Goal: Information Seeking & Learning: Compare options

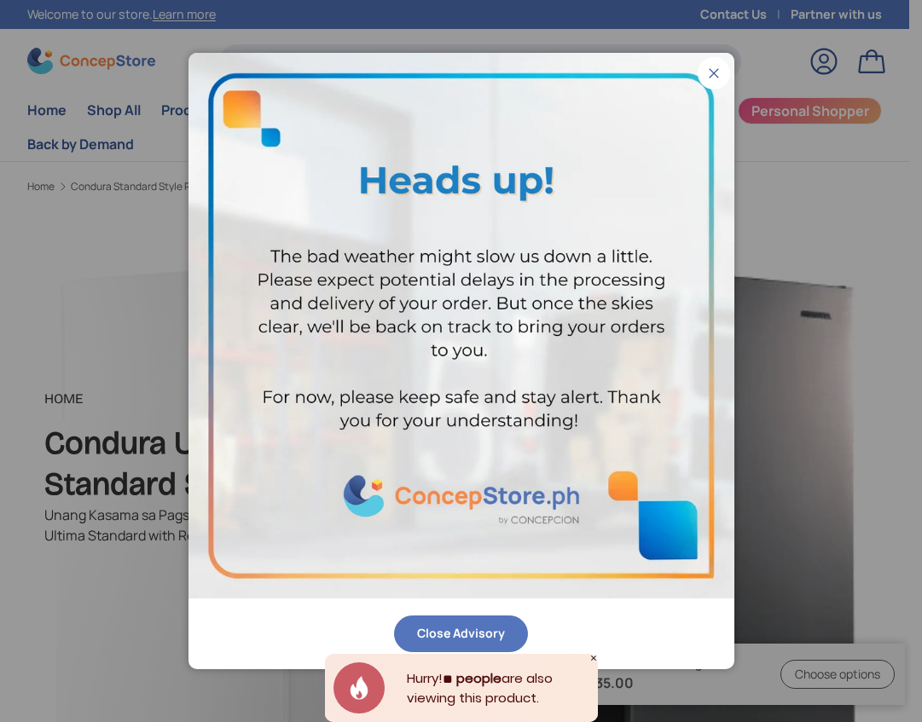
click at [717, 72] on button "Close" at bounding box center [713, 73] width 32 height 32
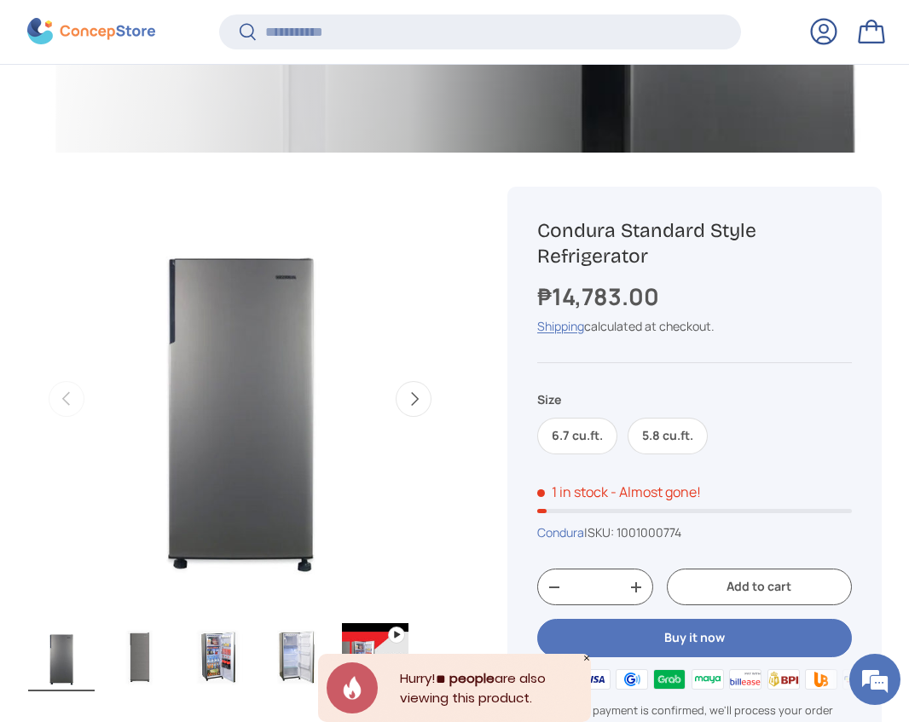
scroll to position [593, 0]
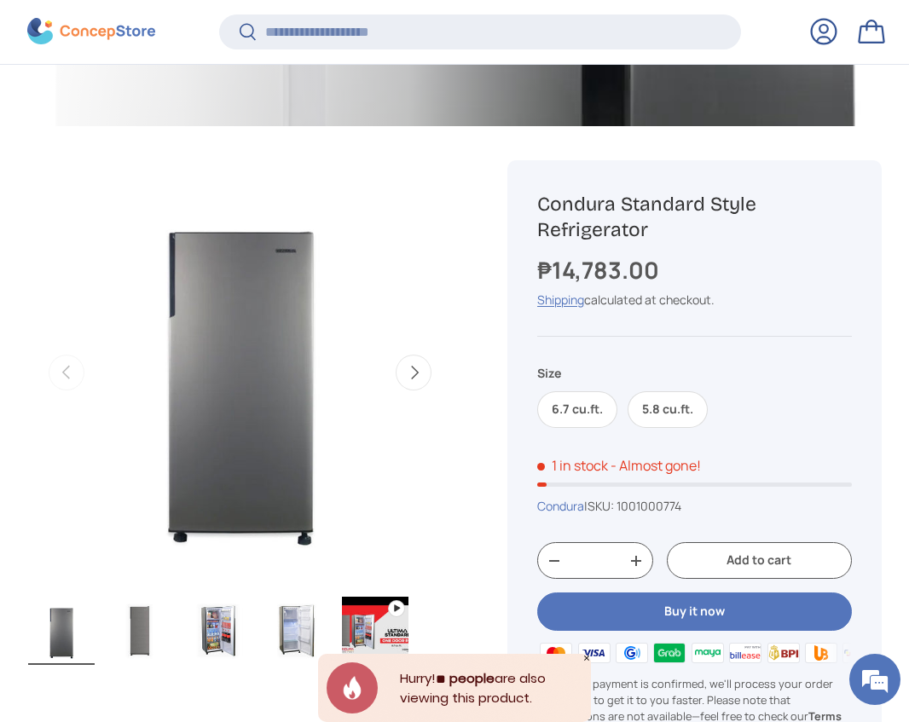
click at [407, 373] on button "Next" at bounding box center [414, 373] width 36 height 36
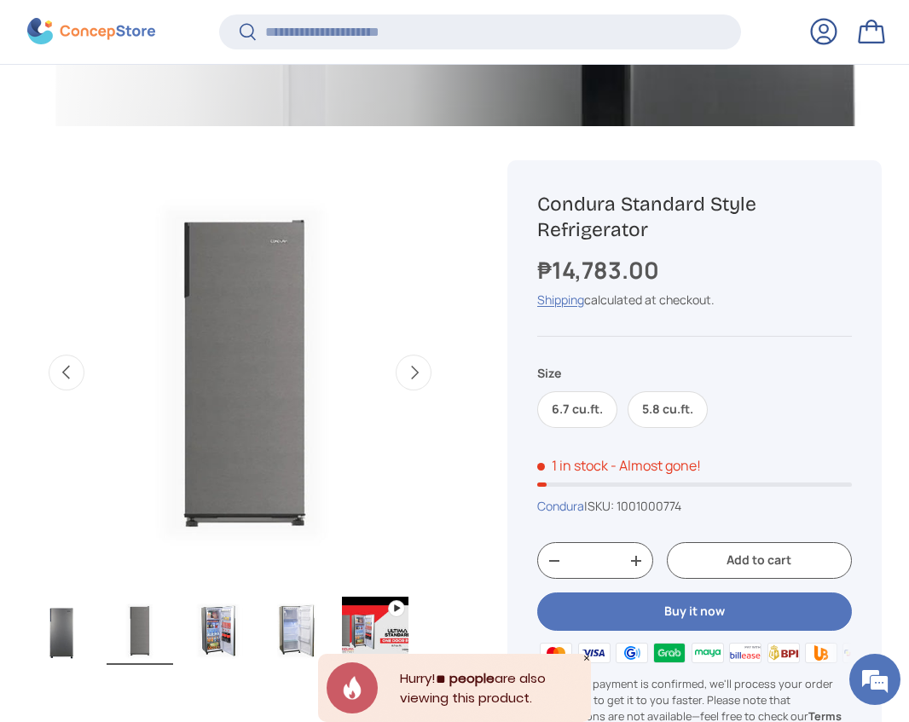
scroll to position [0, 434]
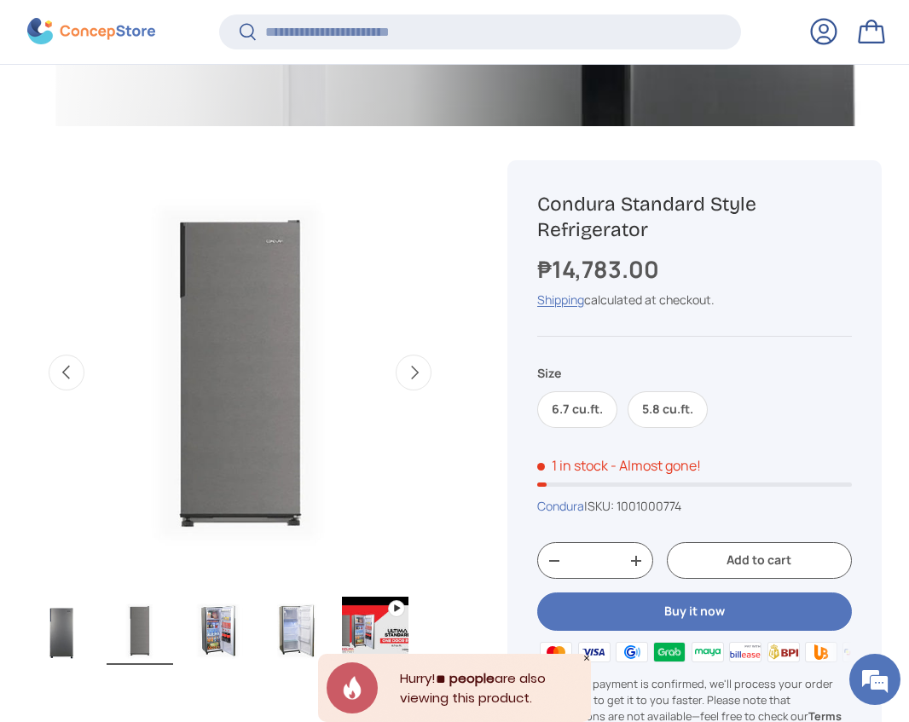
click at [50, 657] on img "Gallery Viewer" at bounding box center [61, 631] width 66 height 68
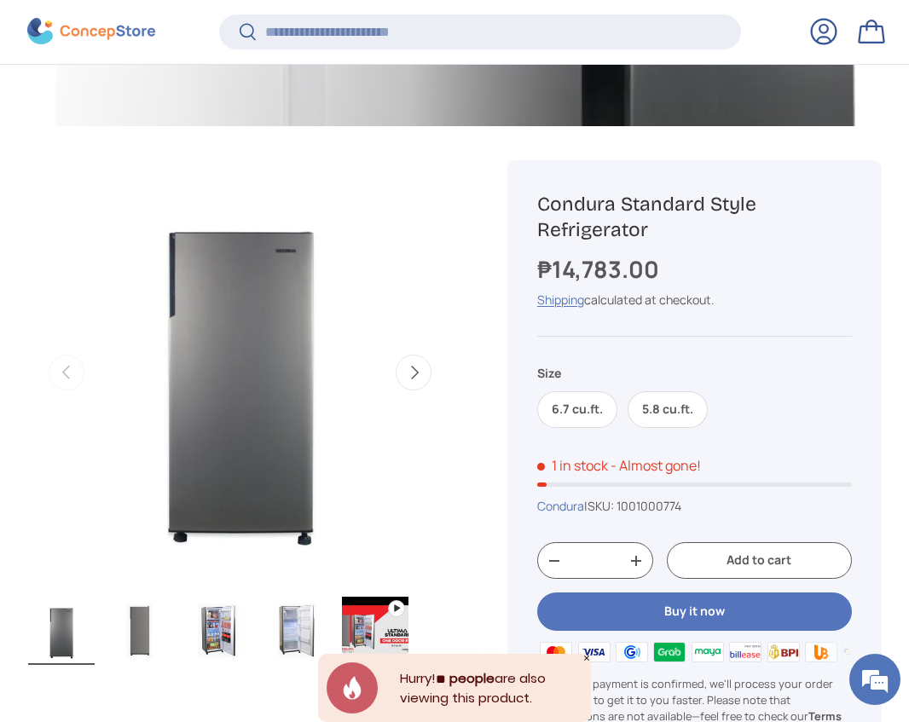
click at [59, 653] on img "Gallery Viewer" at bounding box center [61, 631] width 66 height 68
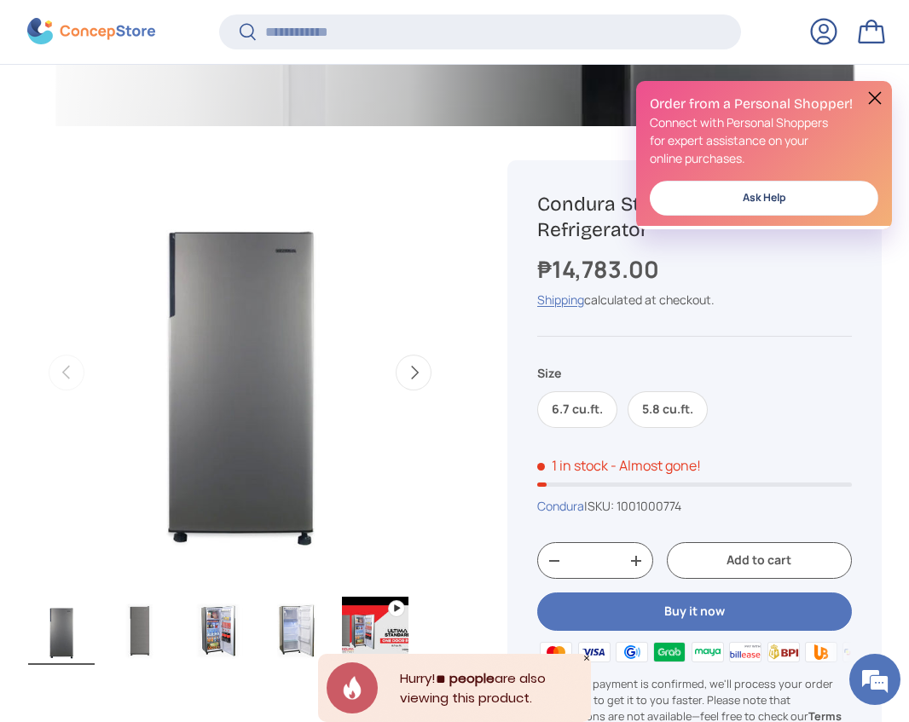
click at [240, 651] on img "Gallery Viewer" at bounding box center [218, 631] width 66 height 68
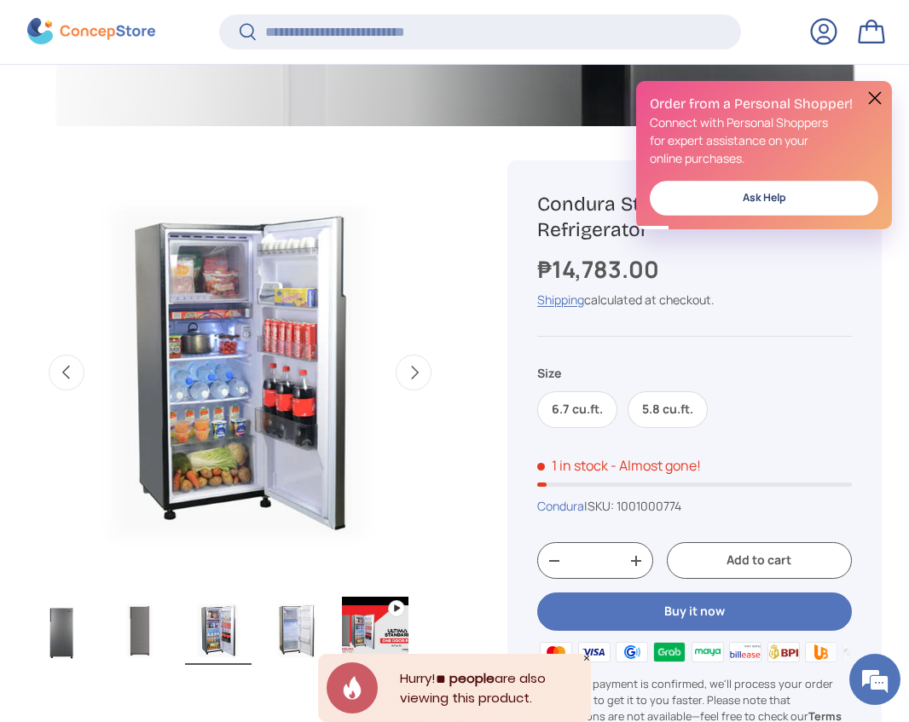
click at [411, 374] on button "Next" at bounding box center [414, 373] width 36 height 36
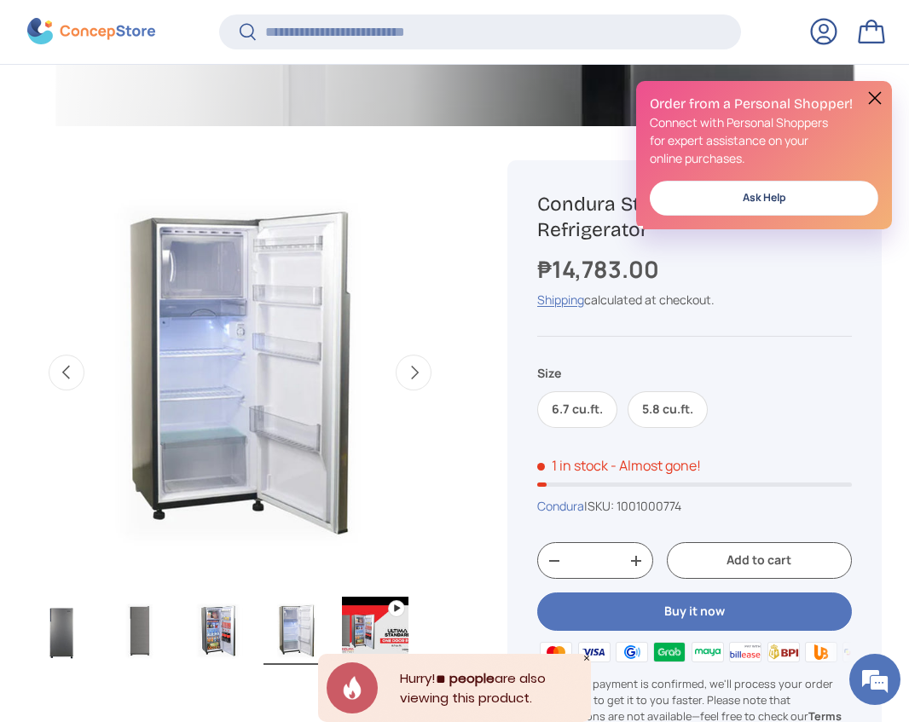
click at [411, 374] on button "Next" at bounding box center [414, 373] width 36 height 36
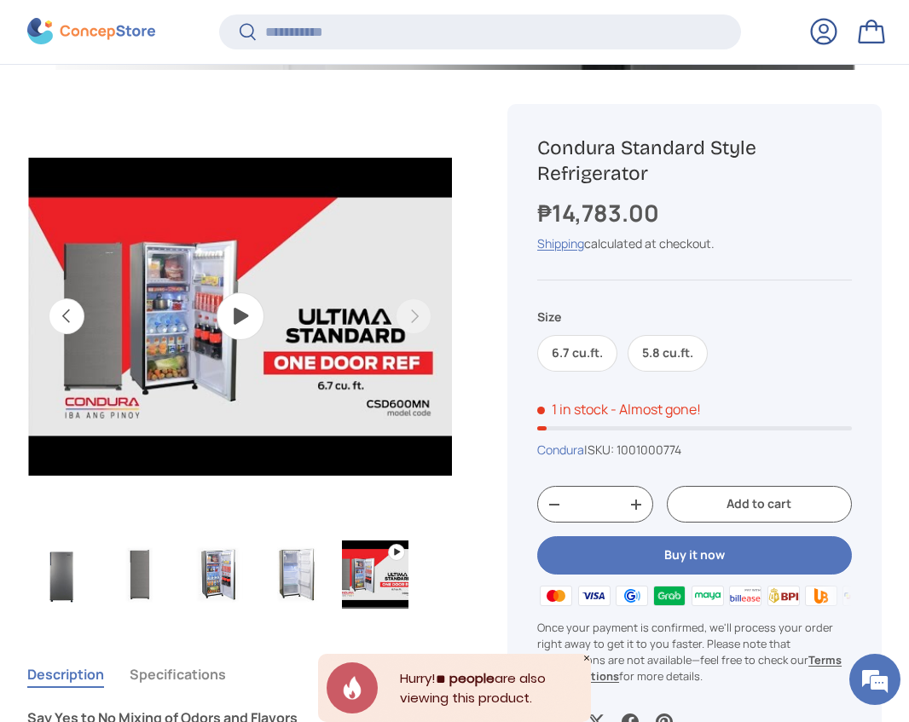
scroll to position [679, 0]
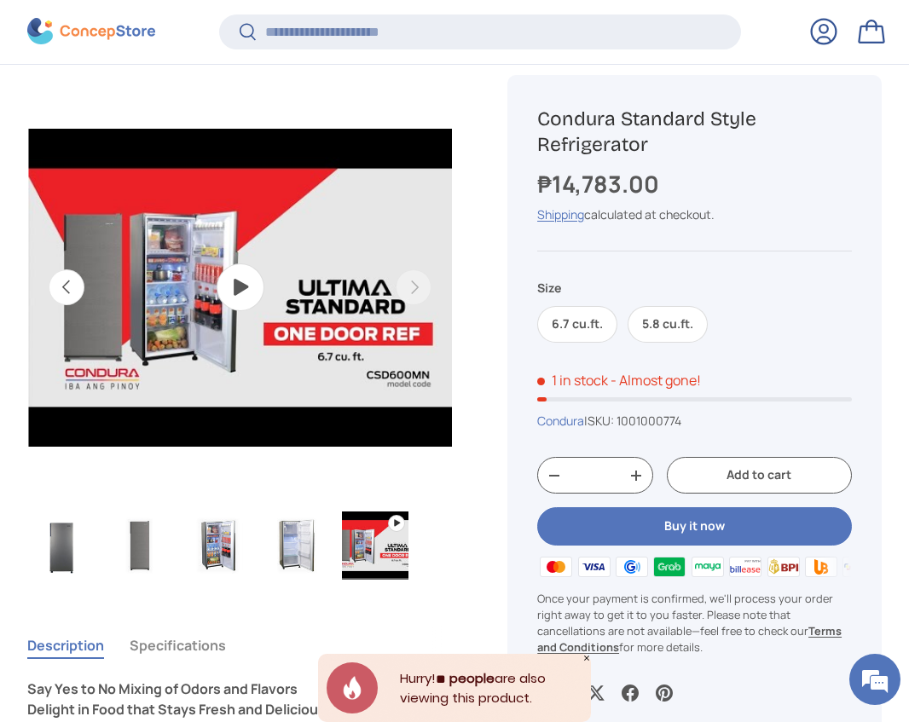
click at [652, 344] on div "Condura Standard Style Refrigerator ₱14,783.00 Unit price / Unavailable Shippin…" at bounding box center [694, 404] width 374 height 659
click at [652, 334] on label "5.8 cu.ft." at bounding box center [667, 324] width 80 height 37
click at [550, 331] on label "6.7 cu.ft." at bounding box center [577, 324] width 80 height 37
click at [679, 327] on label "5.8 cu.ft." at bounding box center [667, 324] width 80 height 37
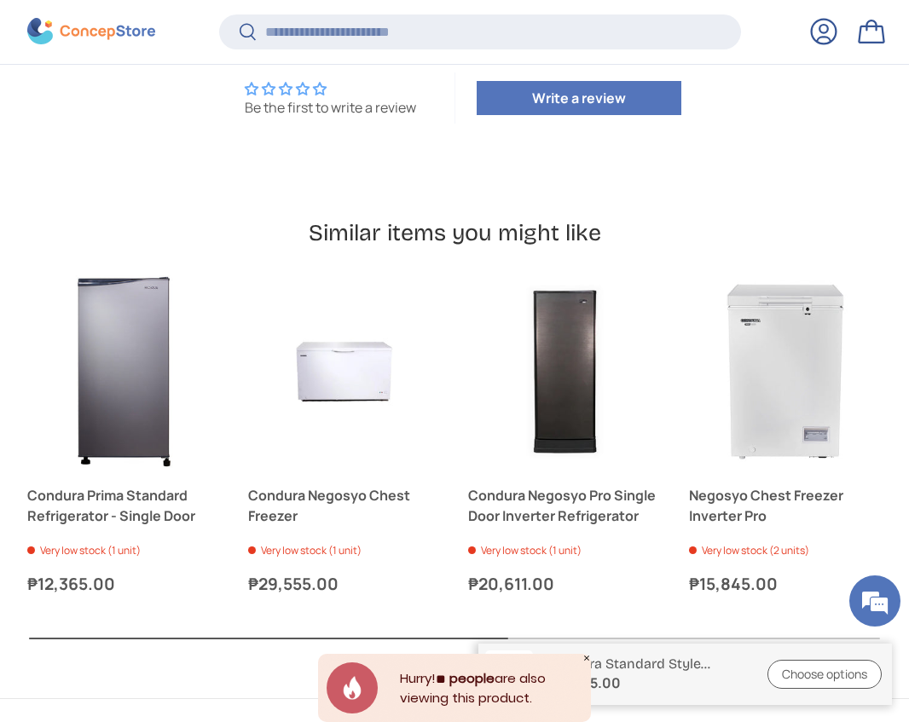
scroll to position [3407, 0]
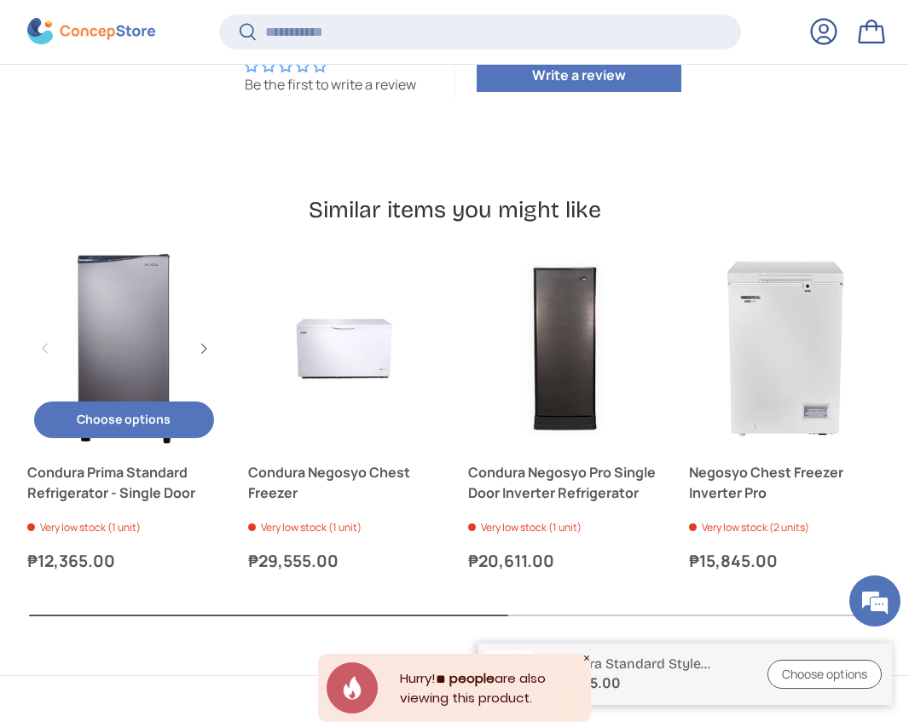
click at [173, 362] on link "Condura Prima Standard Refrigerator - Single Door" at bounding box center [124, 349] width 194 height 194
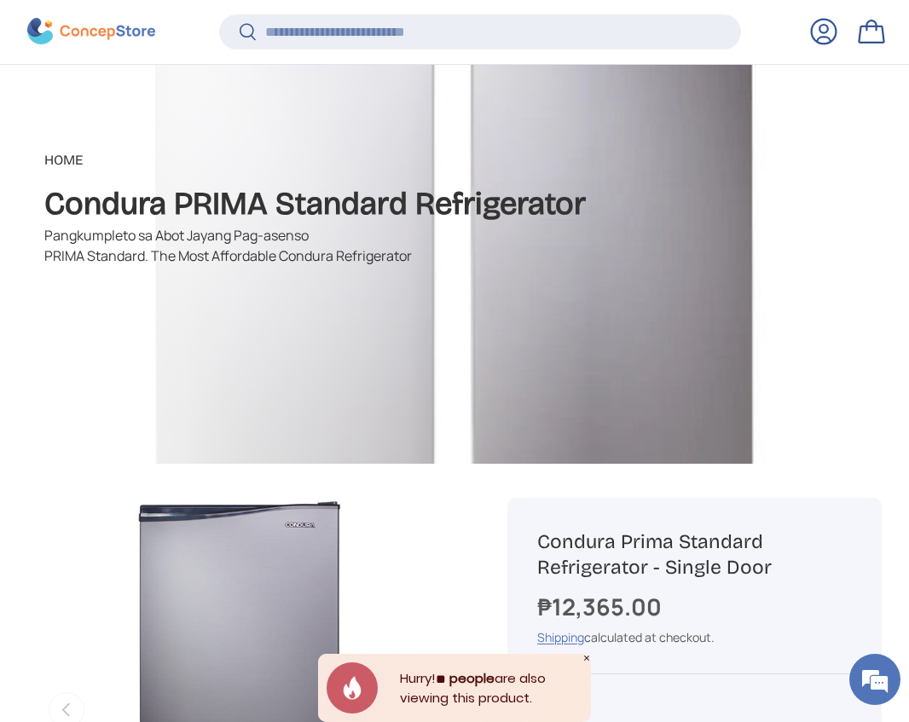
scroll to position [679, 0]
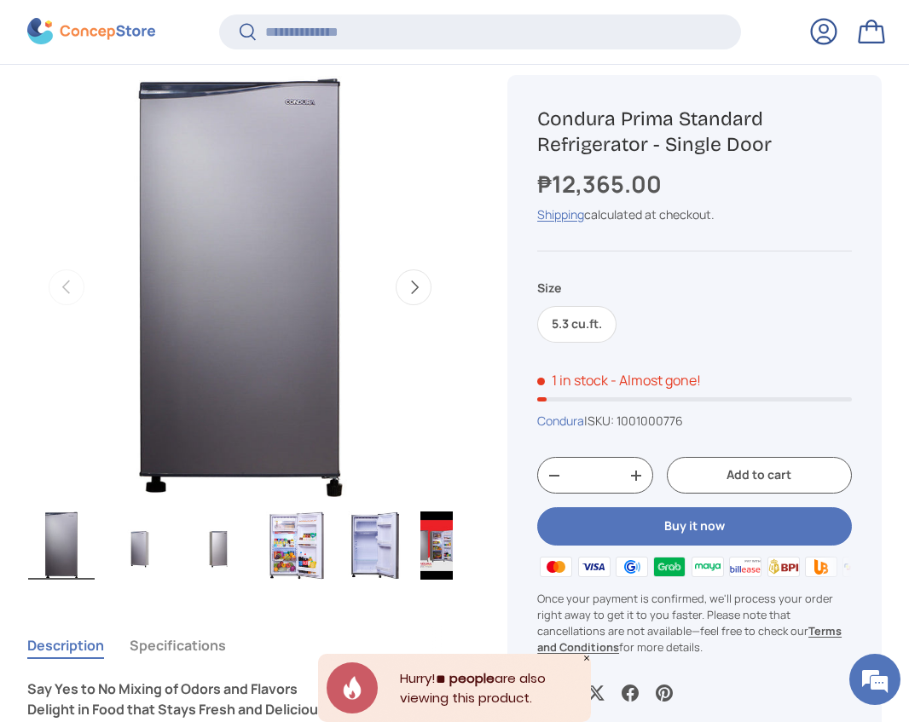
click at [385, 529] on img "Gallery Viewer" at bounding box center [375, 546] width 66 height 68
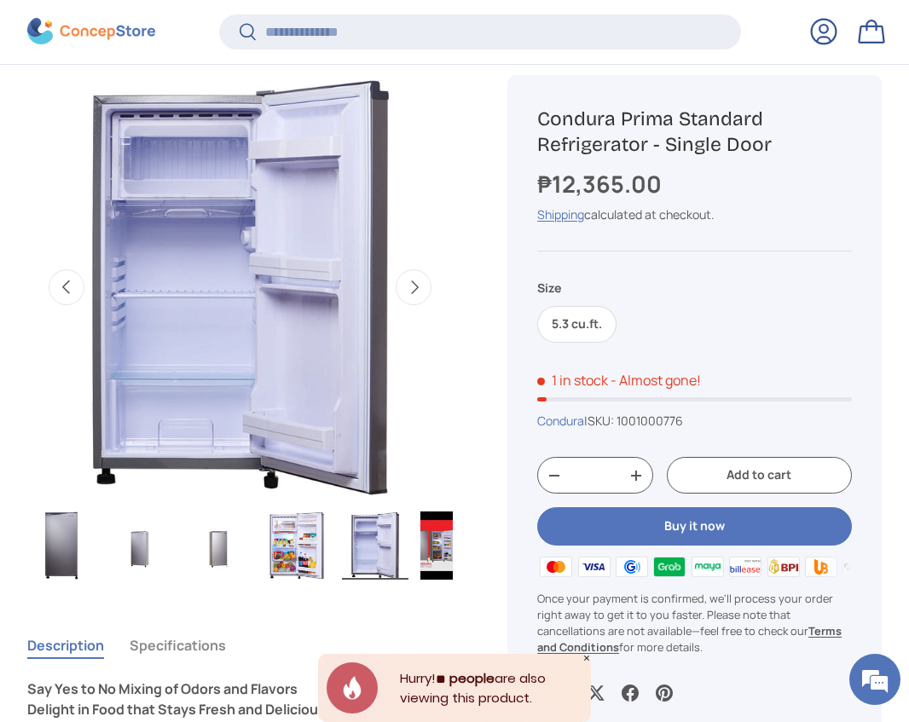
click at [292, 535] on img "Gallery Viewer" at bounding box center [296, 546] width 66 height 68
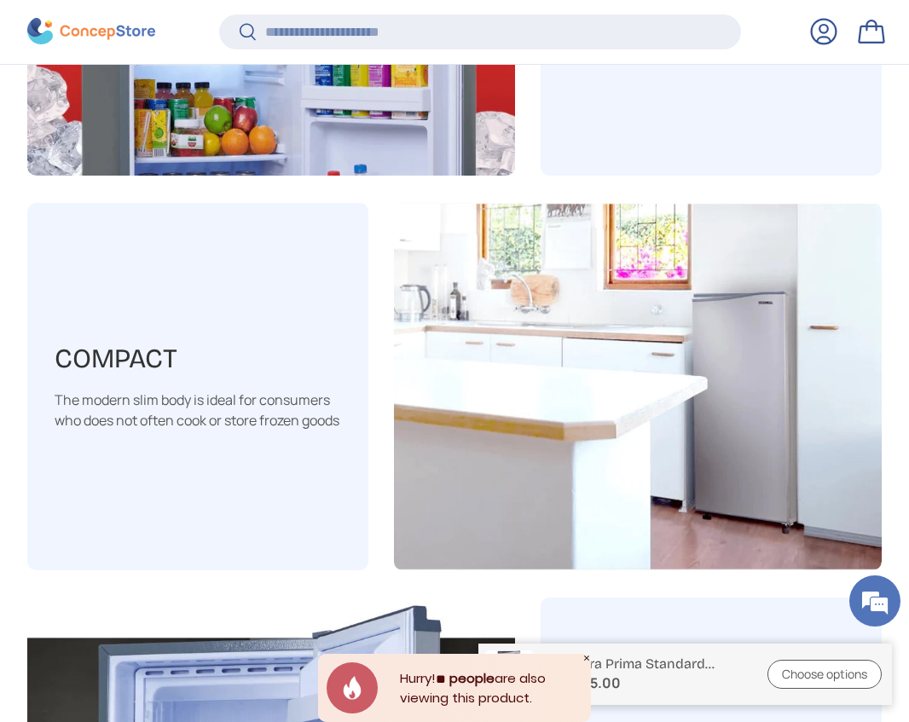
scroll to position [2554, 0]
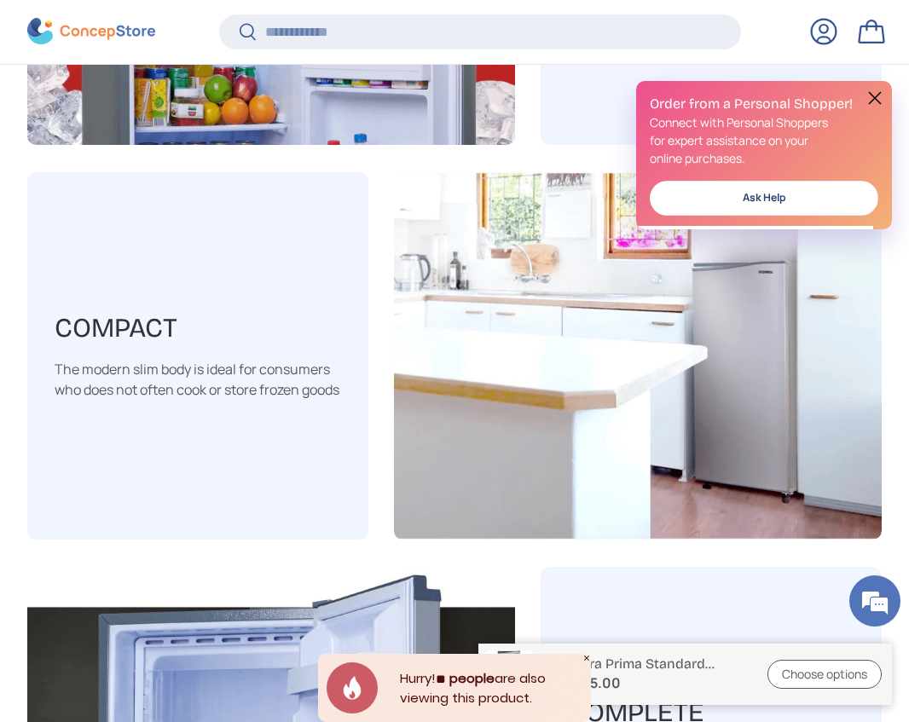
click at [734, 416] on img at bounding box center [638, 355] width 488 height 367
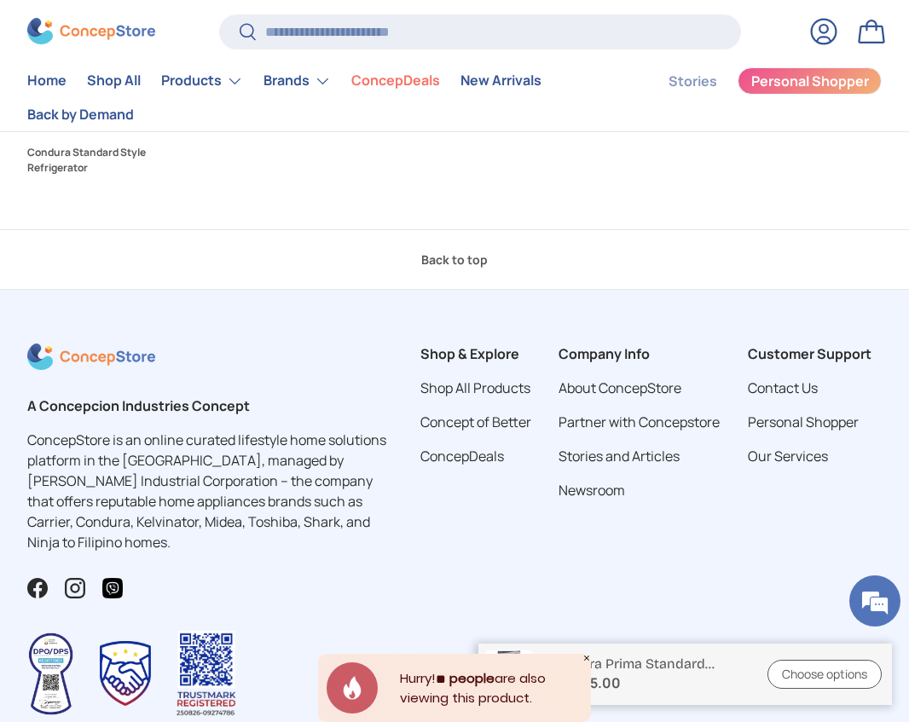
scroll to position [4874, 0]
